Goal: Obtain resource: Obtain resource

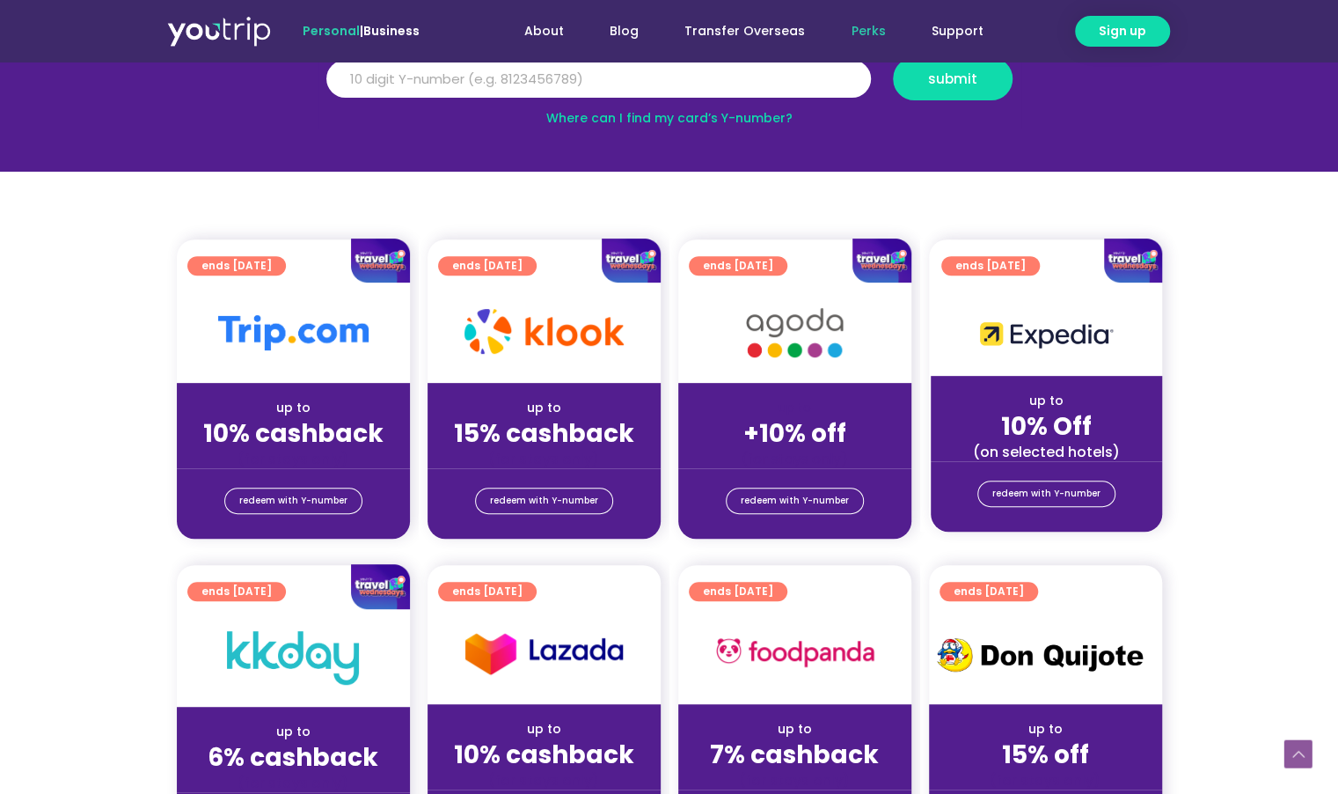
scroll to position [276, 0]
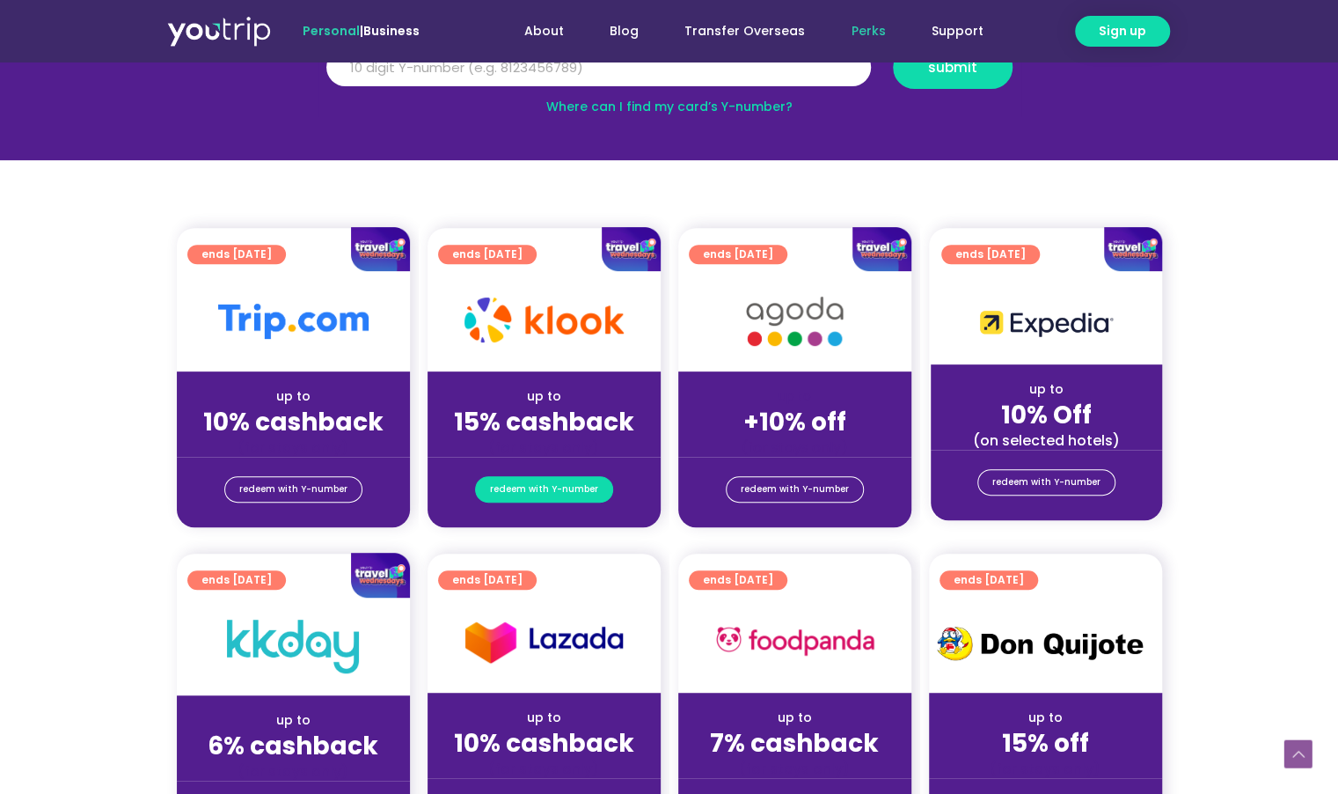
click at [567, 488] on span "redeem with Y-number" at bounding box center [544, 489] width 108 height 25
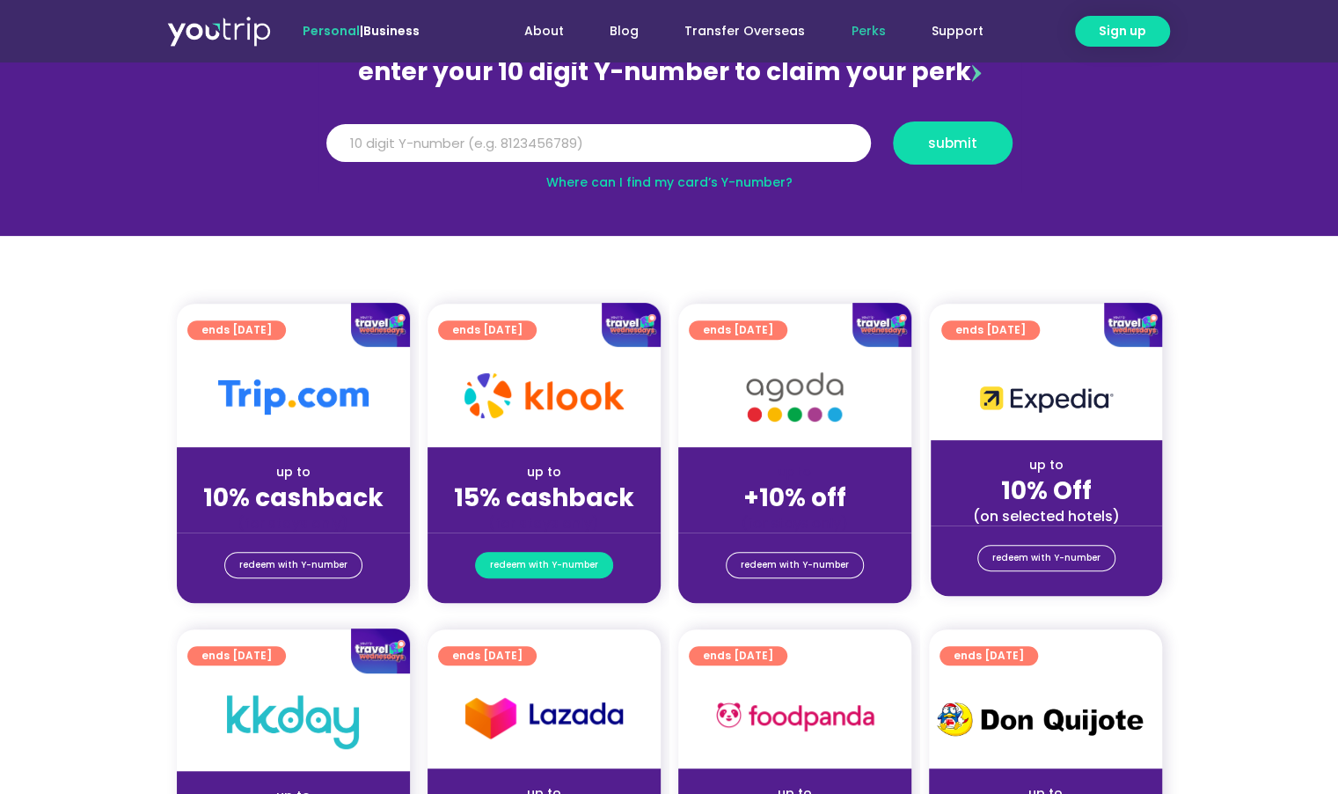
scroll to position [194, 0]
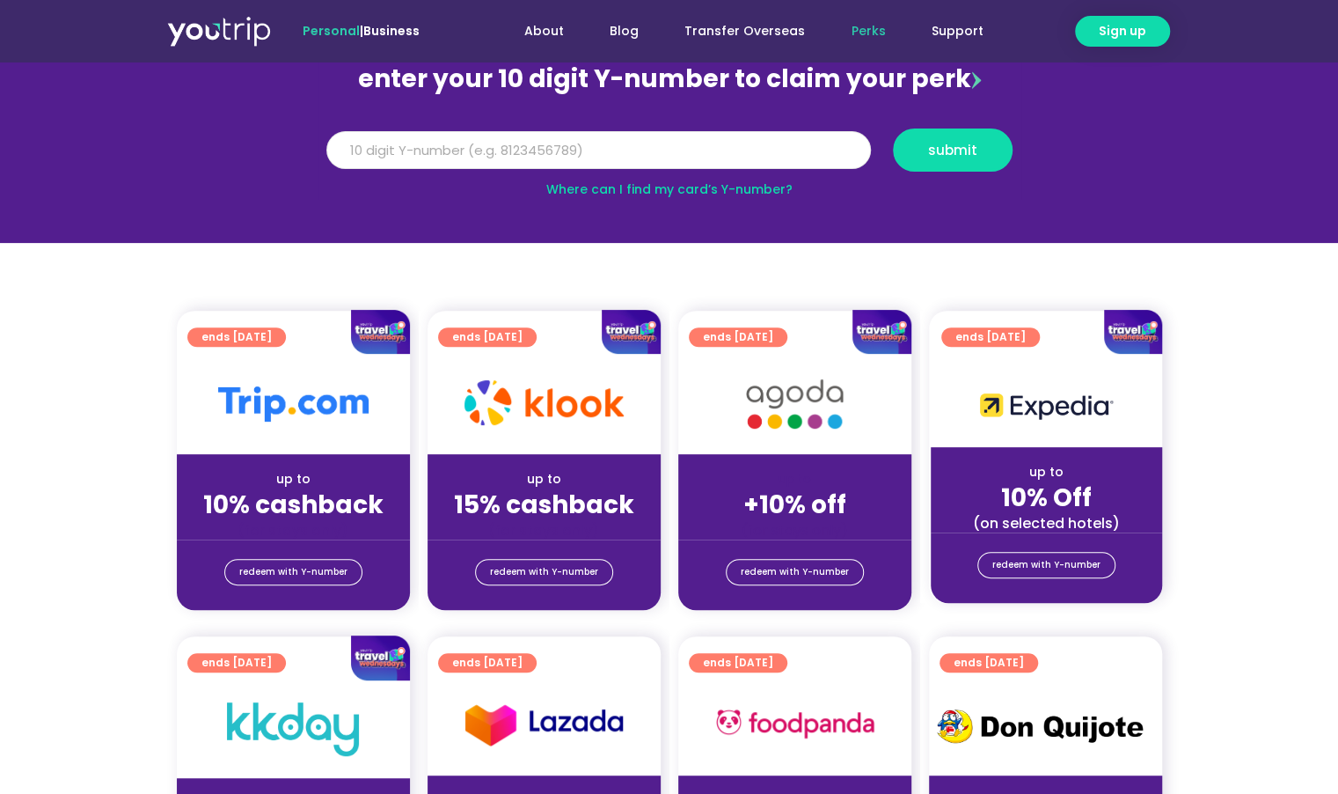
click at [494, 161] on input "Y Number" at bounding box center [598, 150] width 545 height 39
type input "8100316432"
click at [987, 145] on span "submit" at bounding box center [953, 149] width 90 height 13
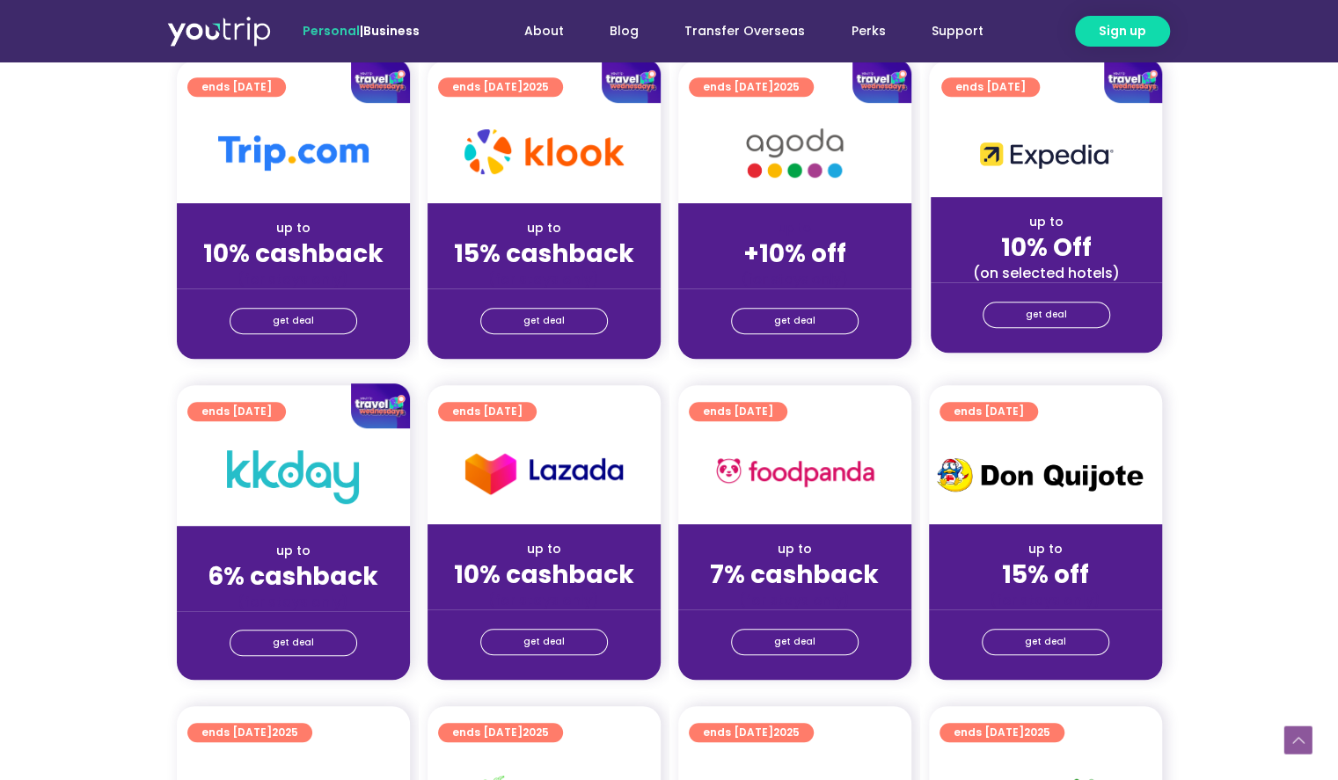
scroll to position [476, 0]
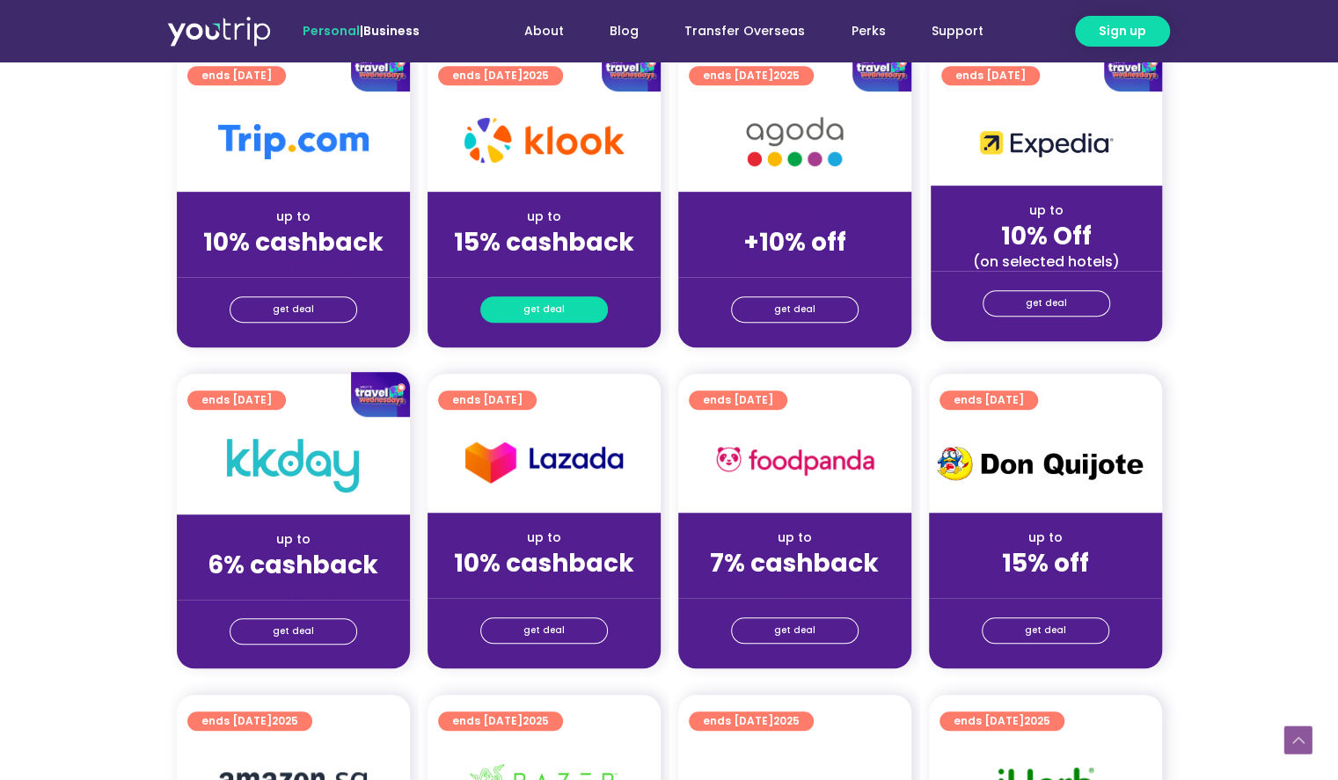
click at [578, 310] on link "get deal" at bounding box center [544, 309] width 128 height 26
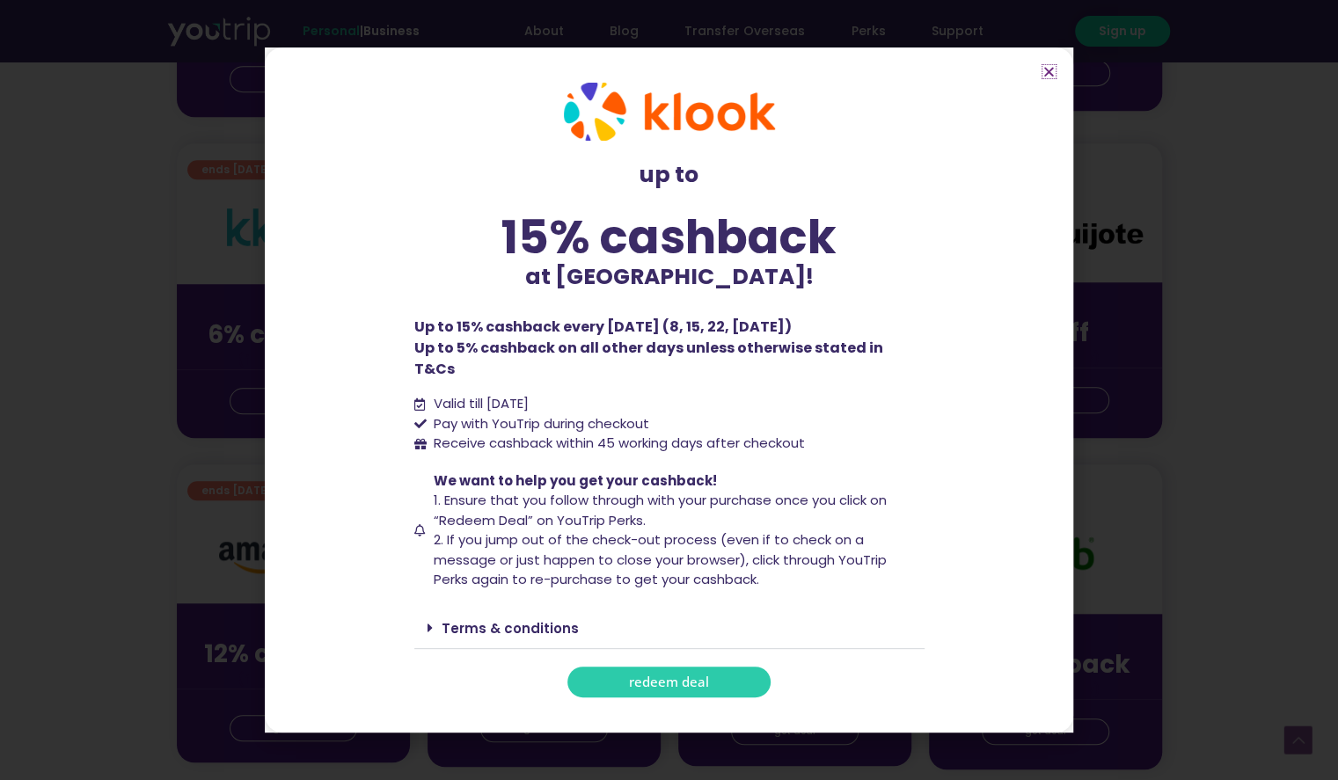
scroll to position [719, 0]
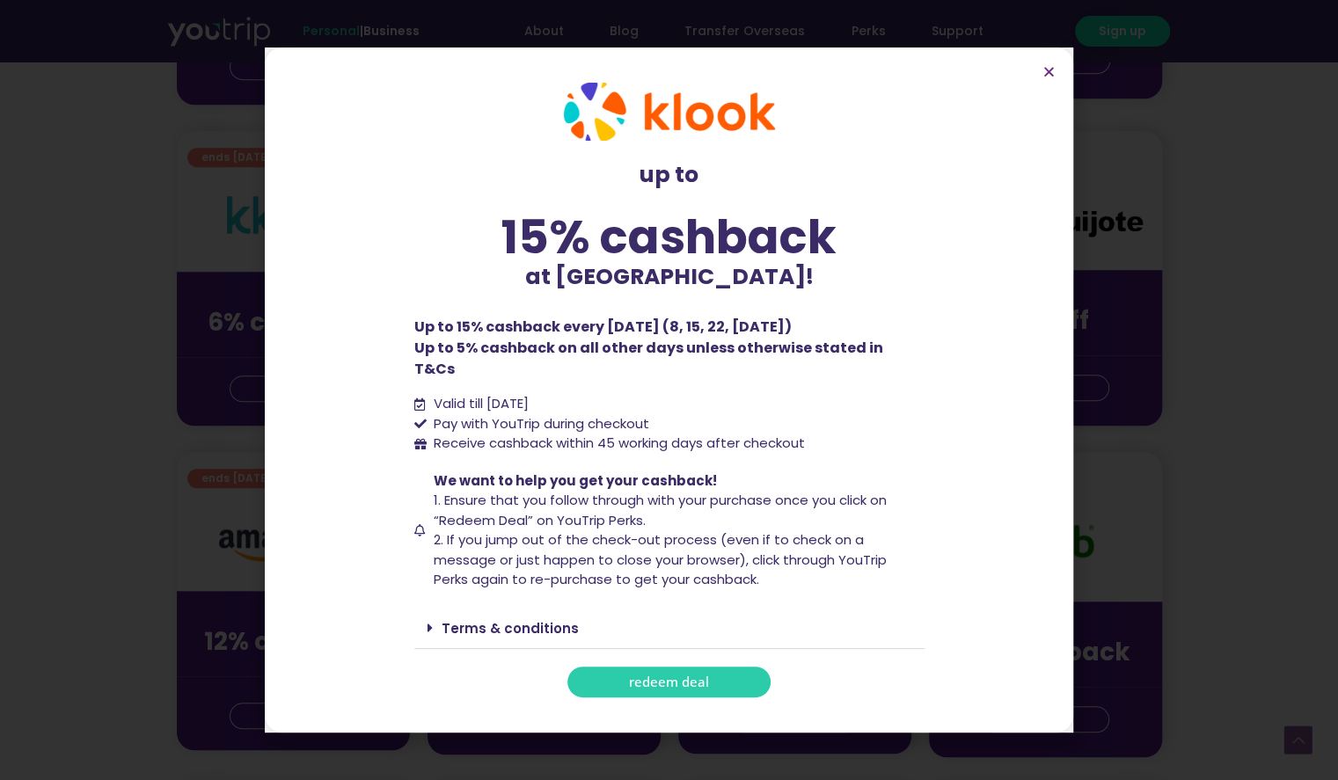
click at [649, 676] on span "redeem deal" at bounding box center [669, 682] width 80 height 13
